Goal: Task Accomplishment & Management: Manage account settings

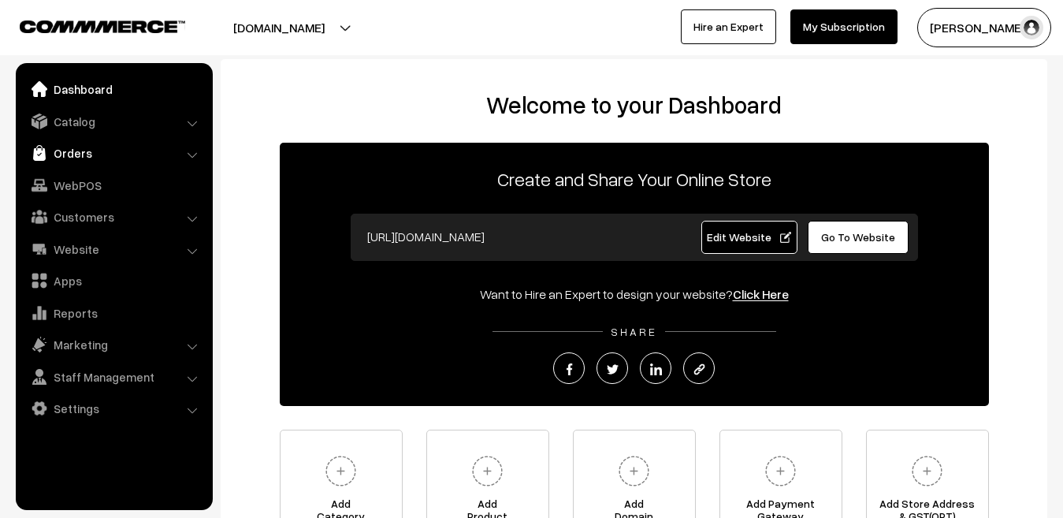
click at [64, 155] on link "Orders" at bounding box center [113, 153] width 187 height 28
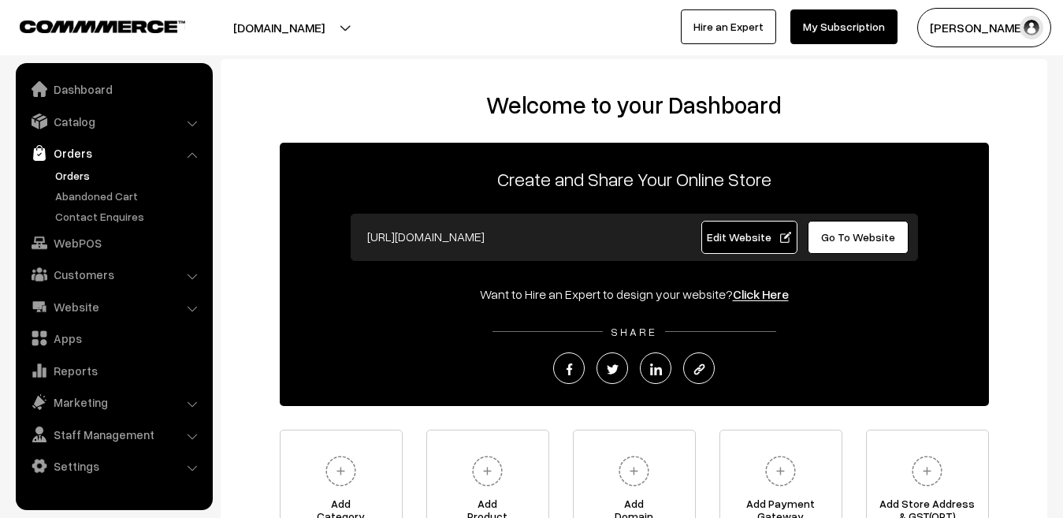
click at [72, 178] on link "Orders" at bounding box center [129, 175] width 156 height 17
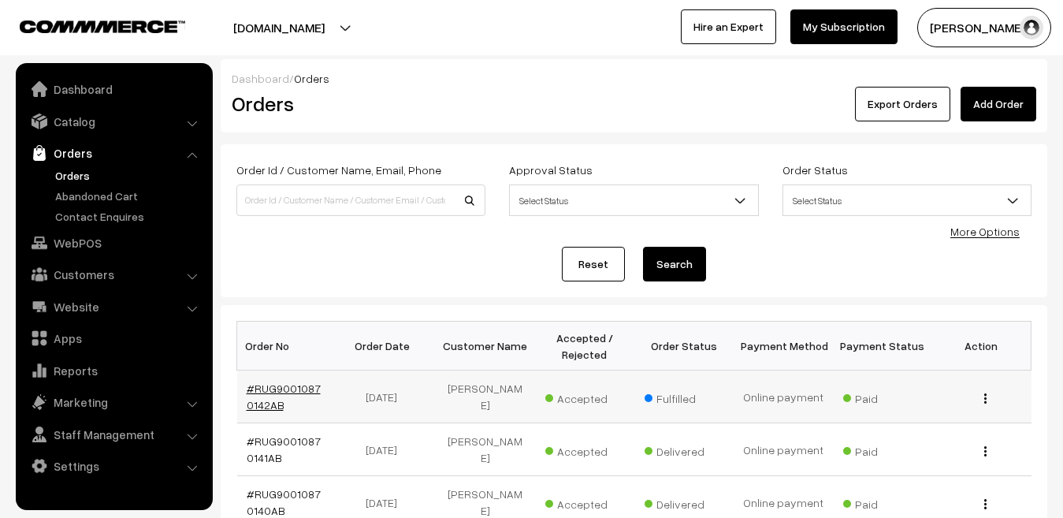
click at [276, 387] on link "#RUG90010870142AB" at bounding box center [284, 396] width 74 height 30
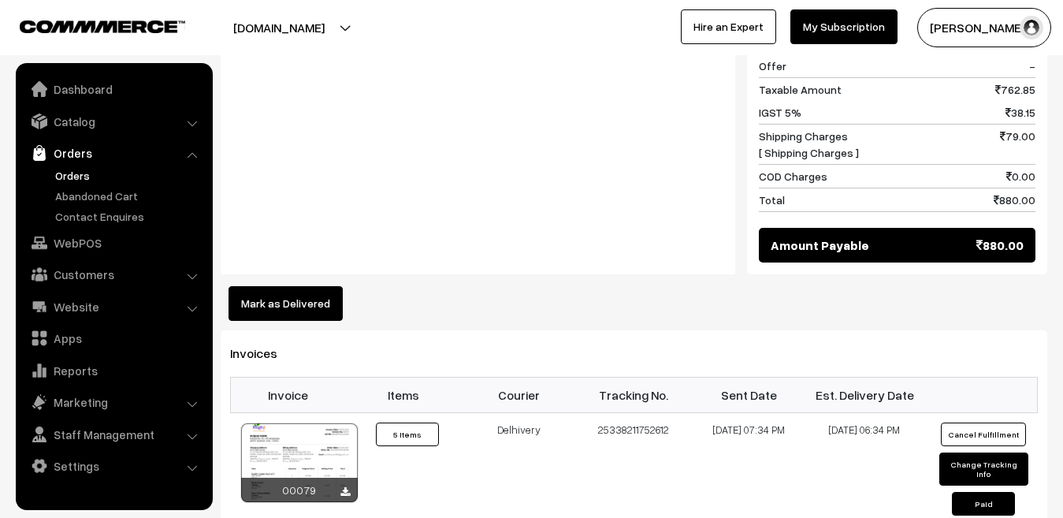
scroll to position [1223, 0]
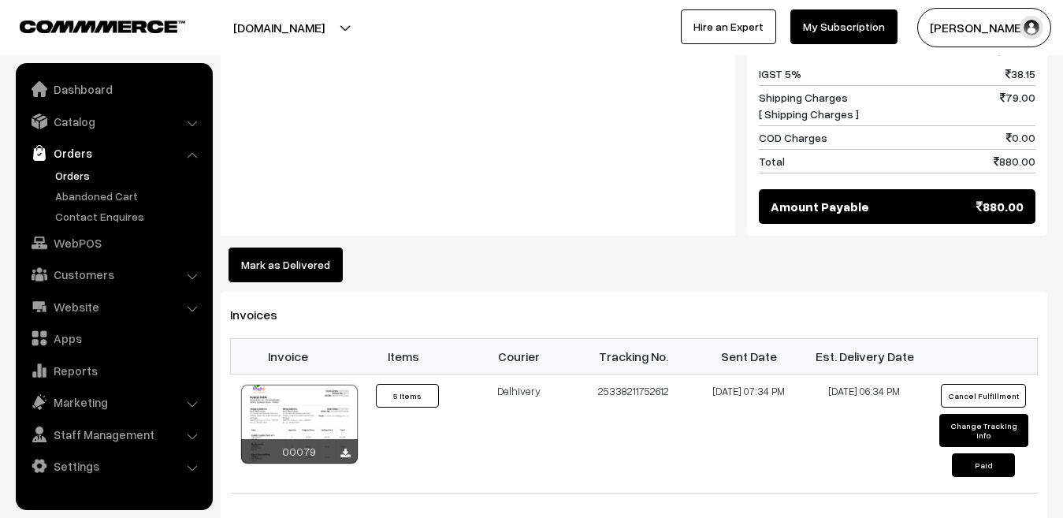
click at [280, 254] on button "Mark as Delivered" at bounding box center [285, 264] width 114 height 35
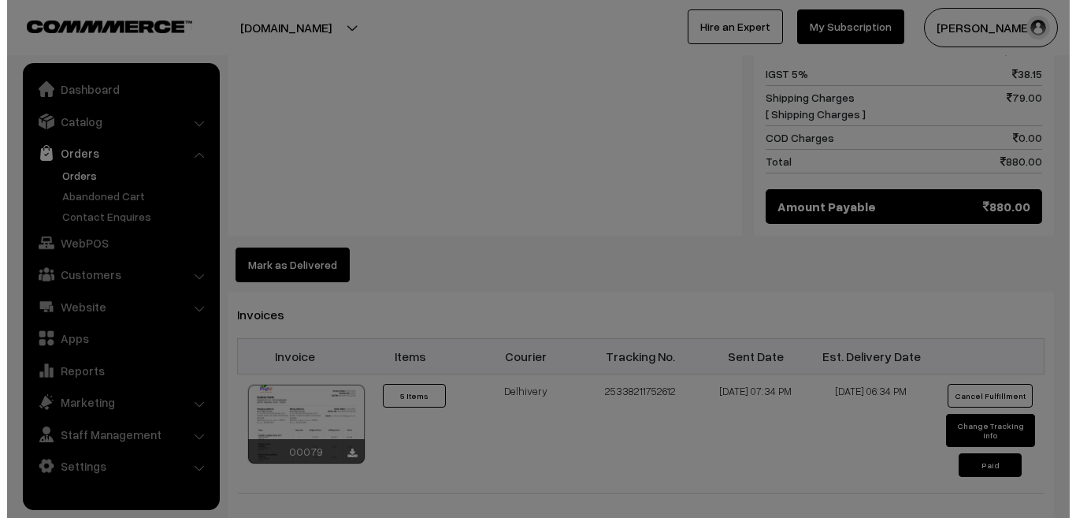
scroll to position [1231, 0]
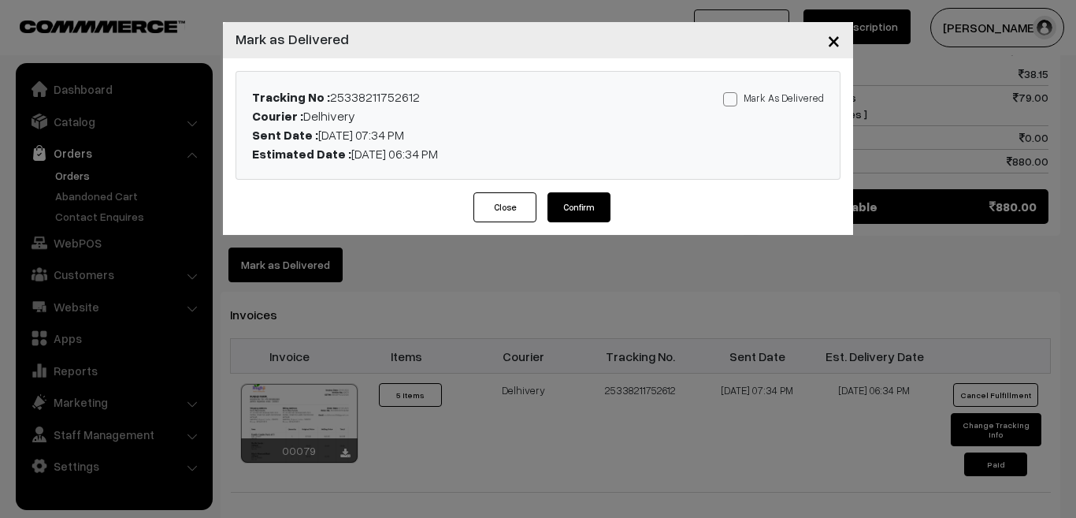
click at [736, 101] on span at bounding box center [730, 99] width 14 height 14
click at [733, 101] on input "Mark As Delivered" at bounding box center [728, 96] width 10 height 10
checkbox input "true"
click at [593, 205] on button "Confirm" at bounding box center [578, 207] width 63 height 30
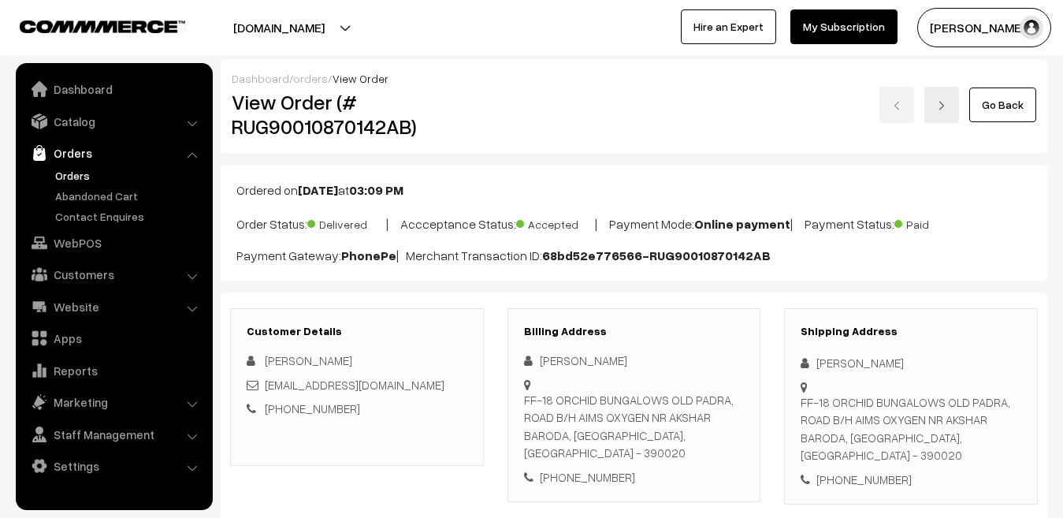
click at [305, 83] on link "orders" at bounding box center [310, 78] width 35 height 13
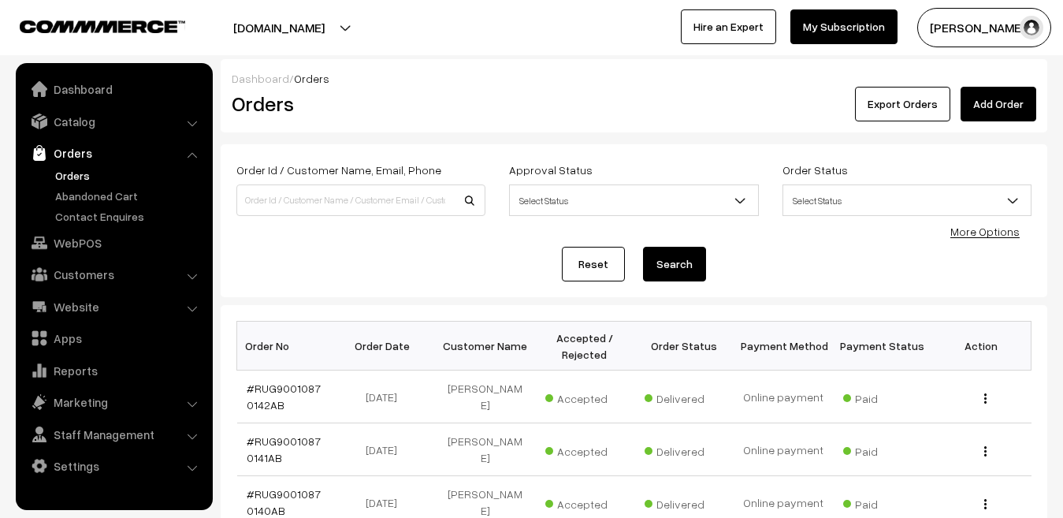
click at [262, 80] on link "Dashboard" at bounding box center [261, 78] width 58 height 13
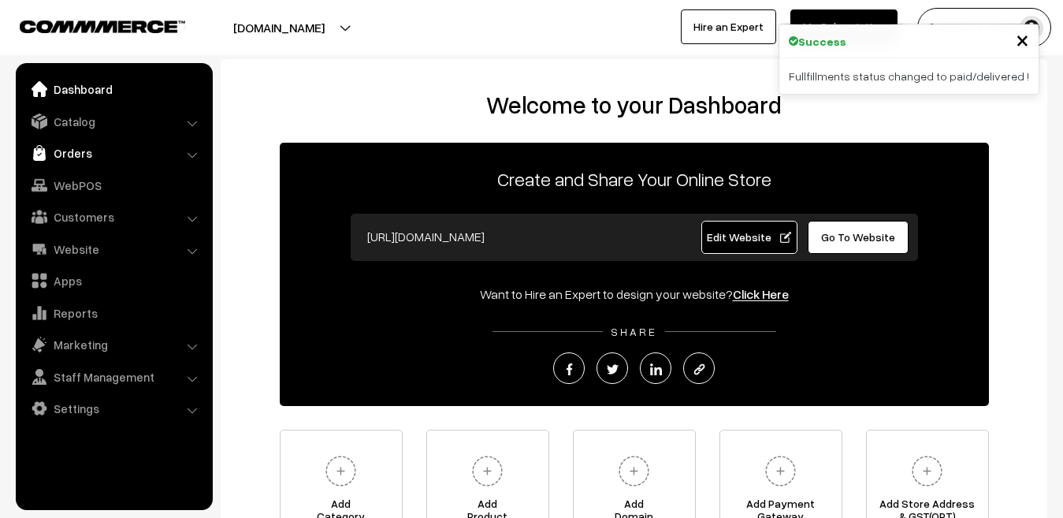
click at [80, 159] on link "Orders" at bounding box center [113, 153] width 187 height 28
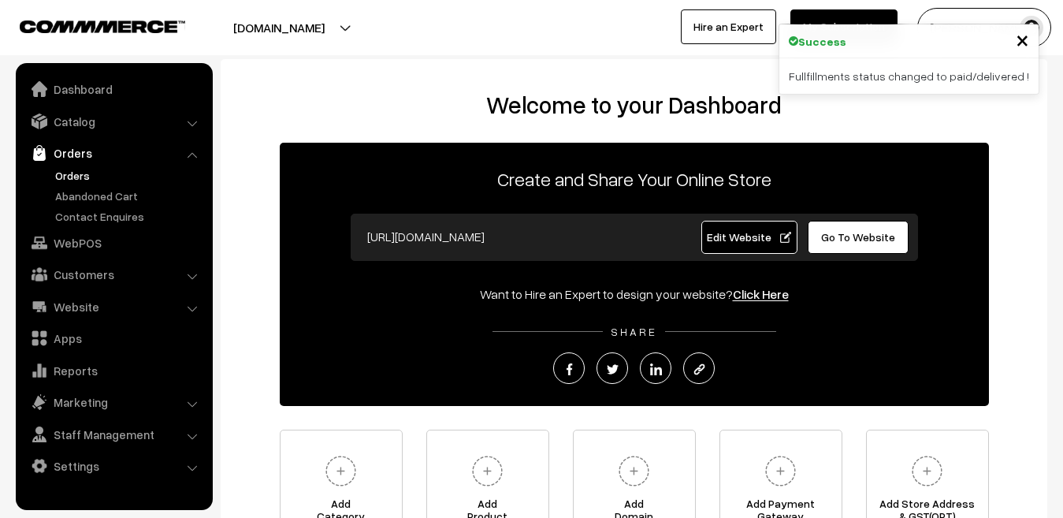
click at [77, 173] on link "Orders" at bounding box center [129, 175] width 156 height 17
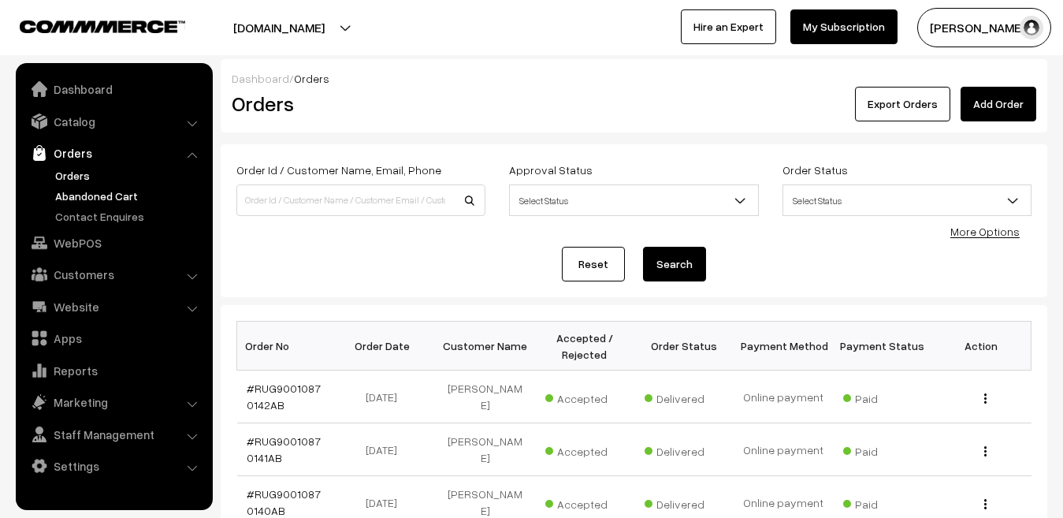
click at [83, 195] on link "Abandoned Cart" at bounding box center [129, 195] width 156 height 17
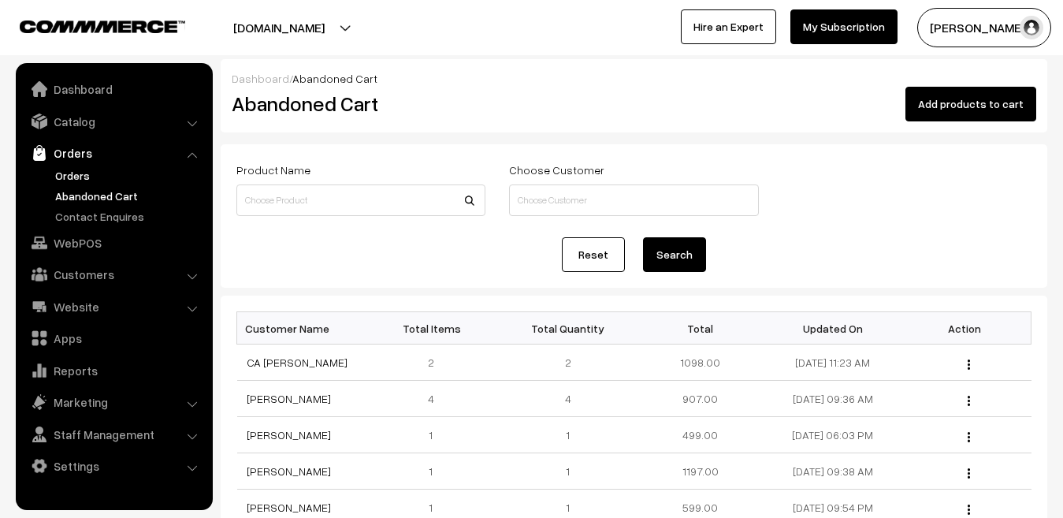
click at [73, 183] on link "Orders" at bounding box center [129, 175] width 156 height 17
